Goal: Task Accomplishment & Management: Use online tool/utility

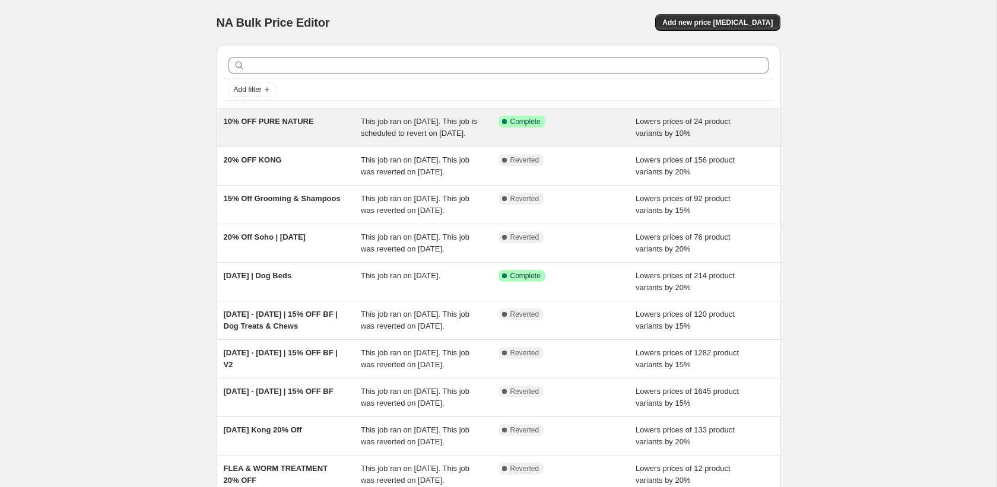
click at [411, 138] on span "This job ran on [DATE]. This job is scheduled to revert on [DATE]." at bounding box center [419, 127] width 116 height 21
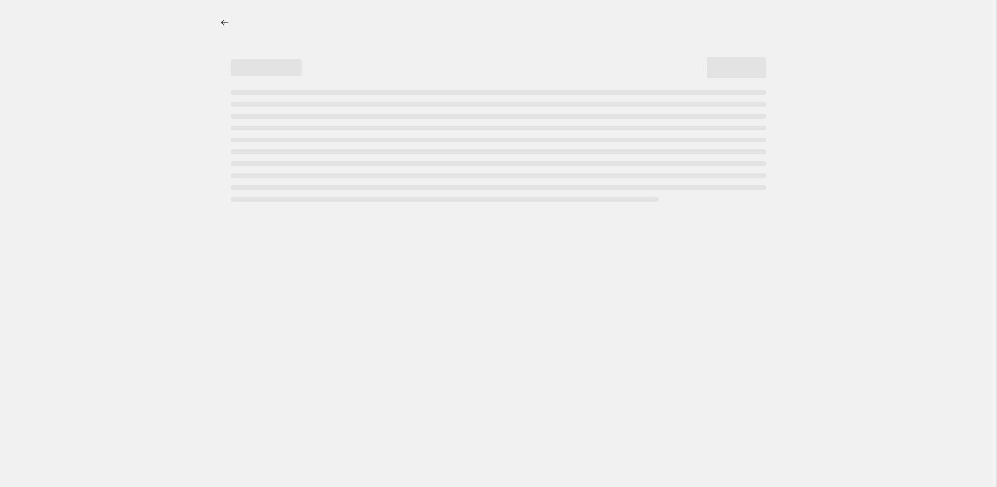
select select "percentage"
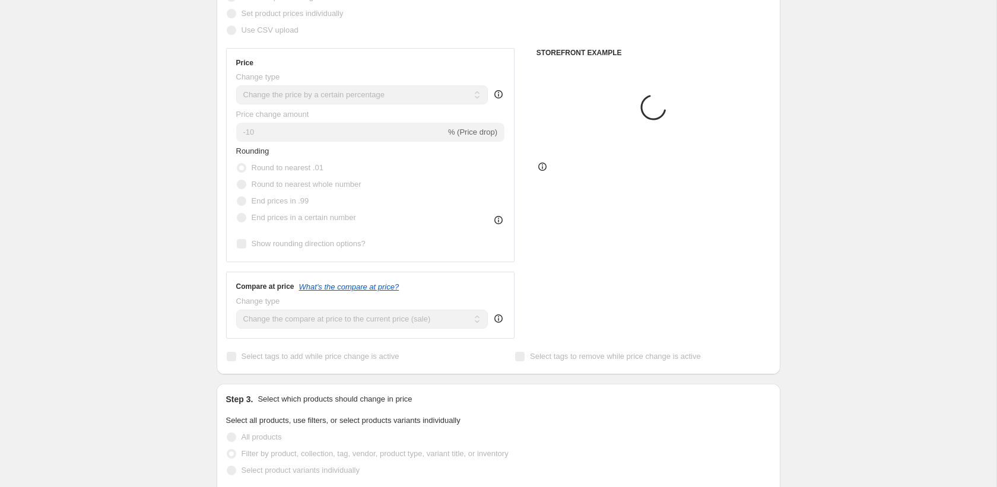
select select "vendor"
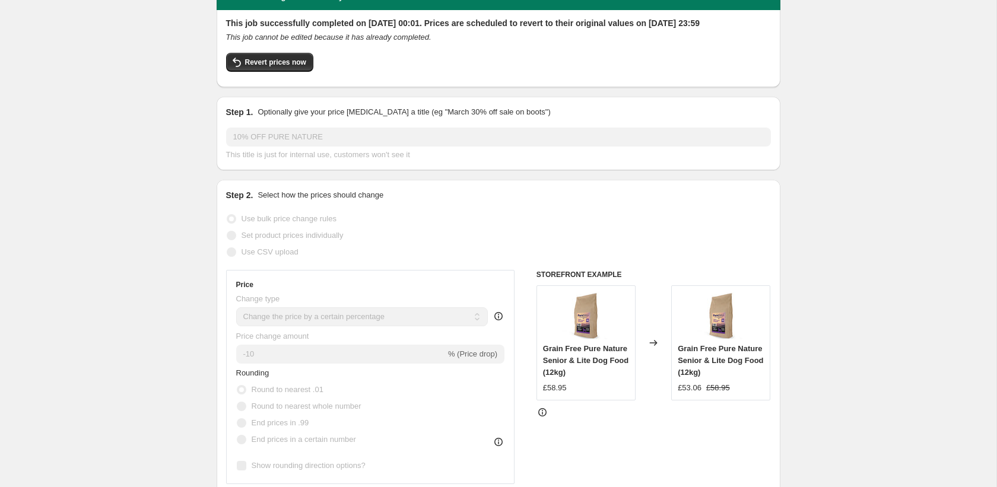
scroll to position [33, 0]
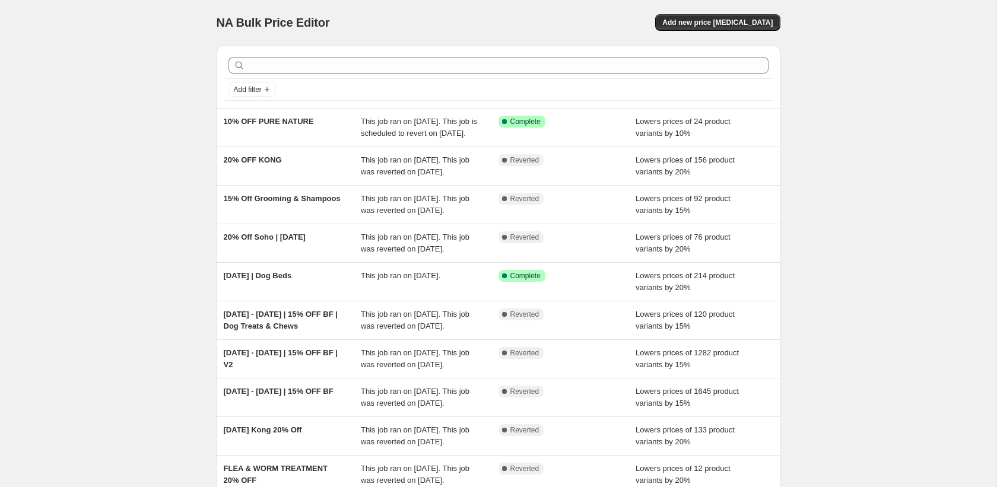
click at [85, 57] on div "NA Bulk Price Editor. This page is ready NA Bulk Price Editor Add new price [ME…" at bounding box center [498, 305] width 997 height 611
